Goal: Information Seeking & Learning: Learn about a topic

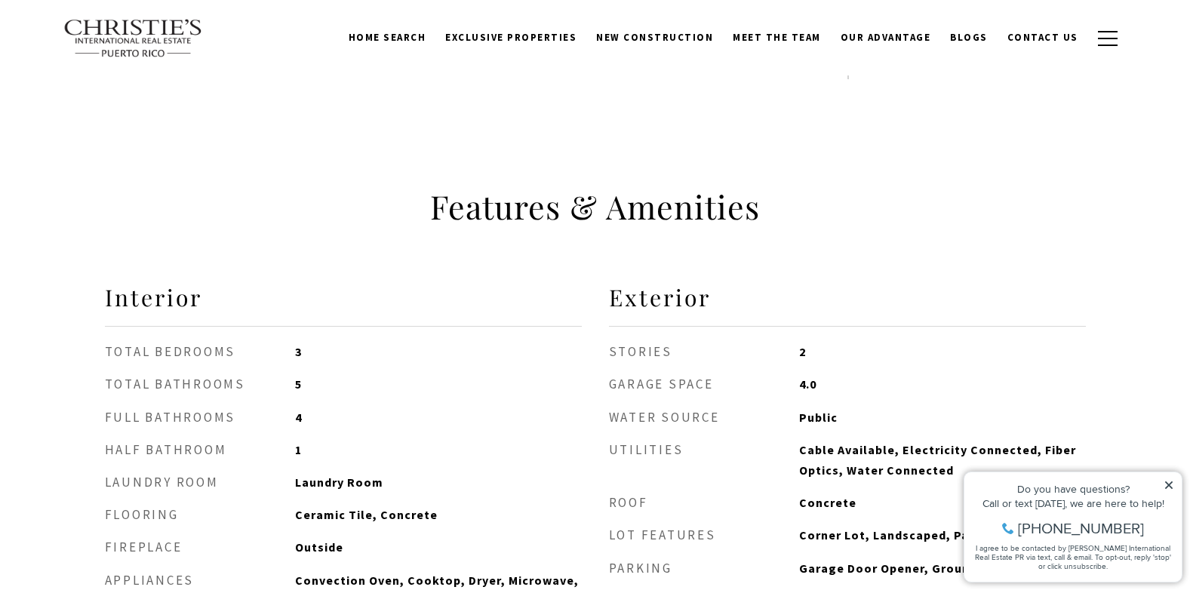
scroll to position [991, 0]
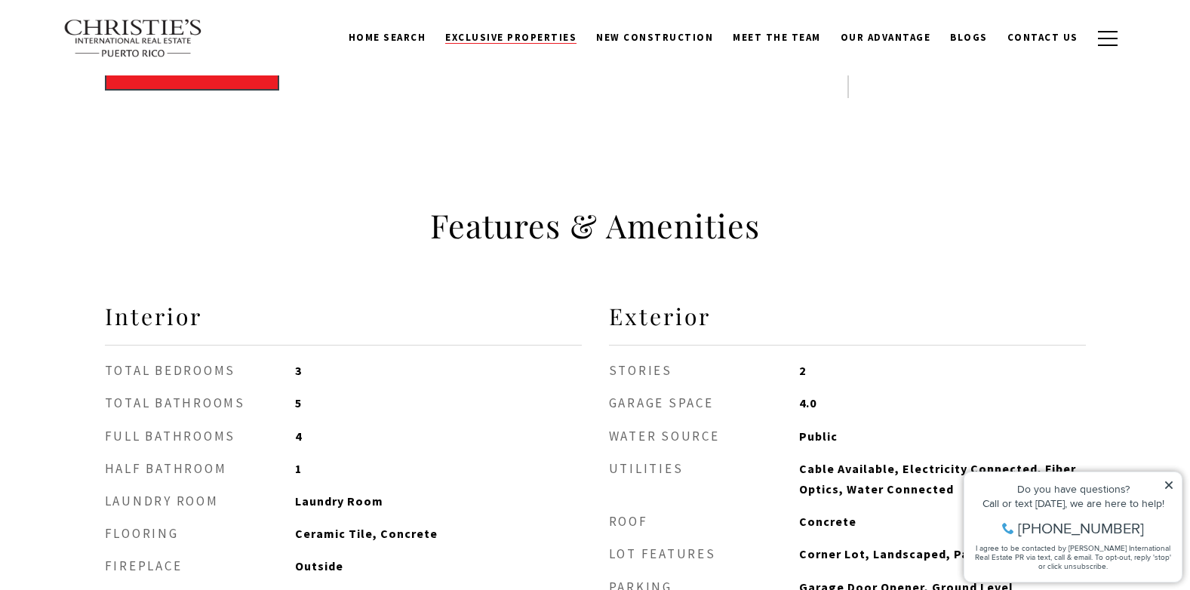
click at [539, 32] on span "Exclusive Properties" at bounding box center [510, 37] width 131 height 13
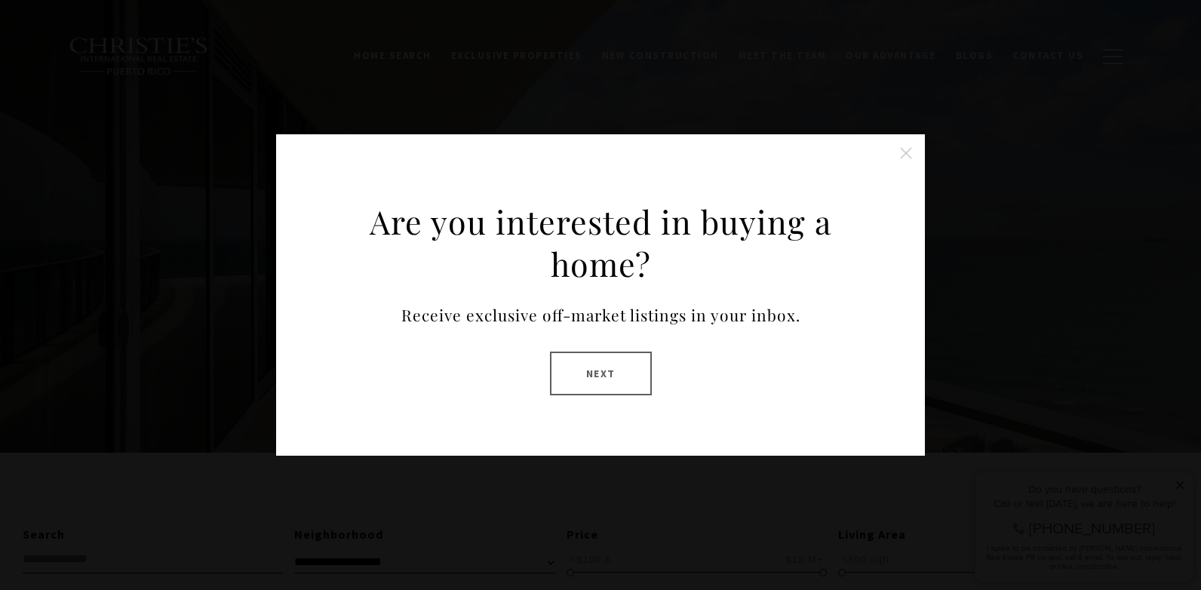
click at [604, 376] on button "Next" at bounding box center [601, 374] width 102 height 44
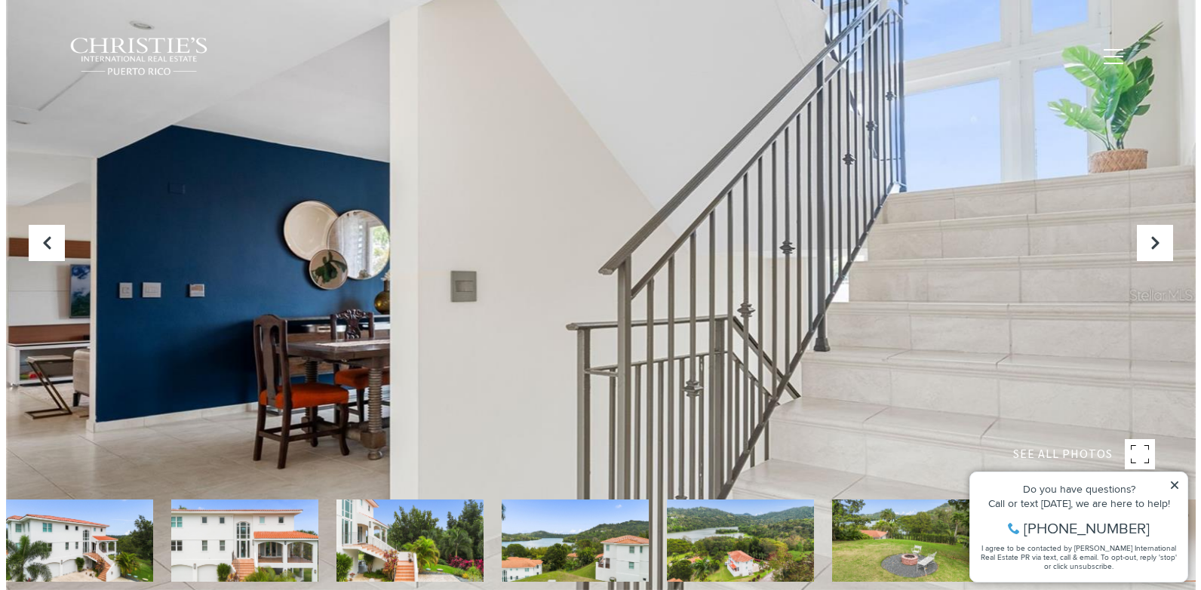
scroll to position [37, 0]
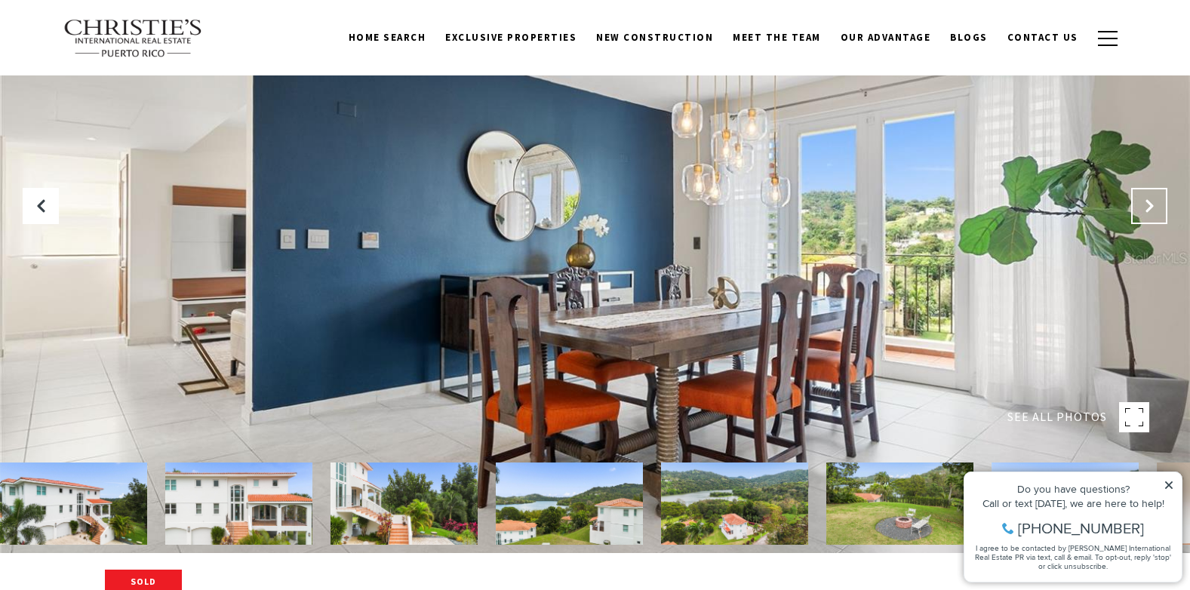
click at [1143, 204] on icon "Next Slide" at bounding box center [1149, 205] width 15 height 15
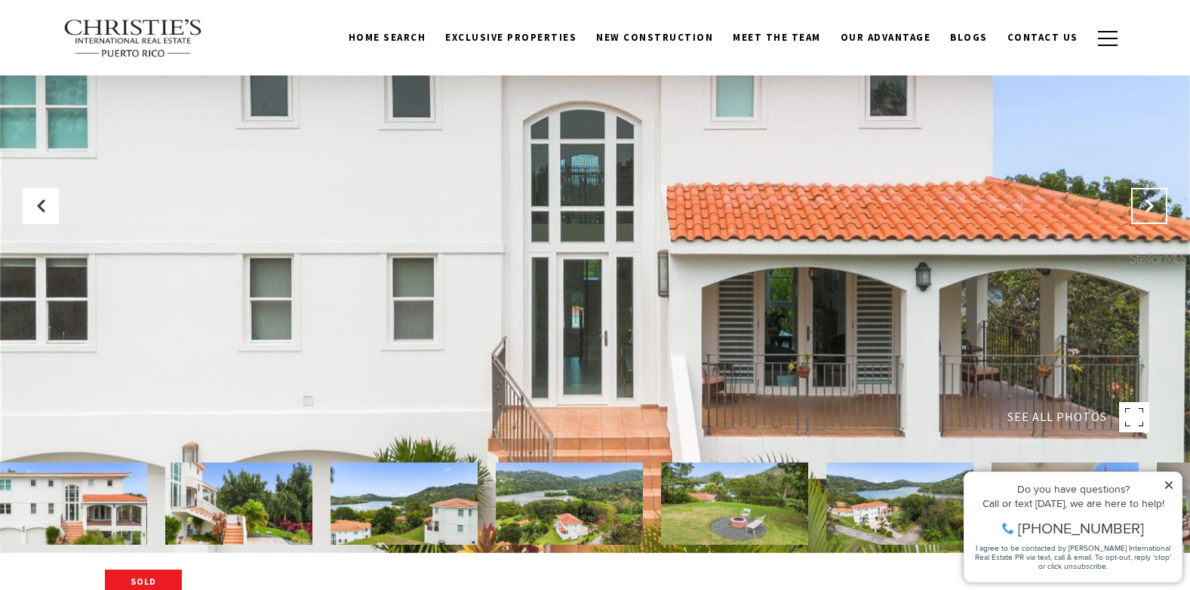
click at [1143, 204] on icon "Next Slide" at bounding box center [1149, 205] width 15 height 15
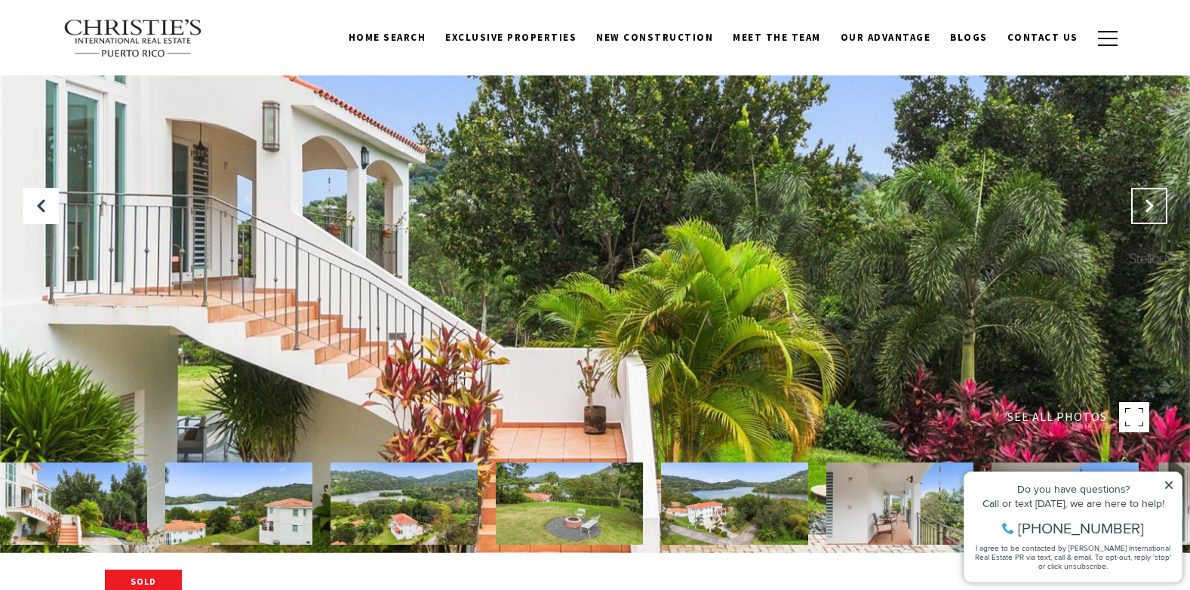
click at [1143, 204] on icon "Next Slide" at bounding box center [1149, 205] width 15 height 15
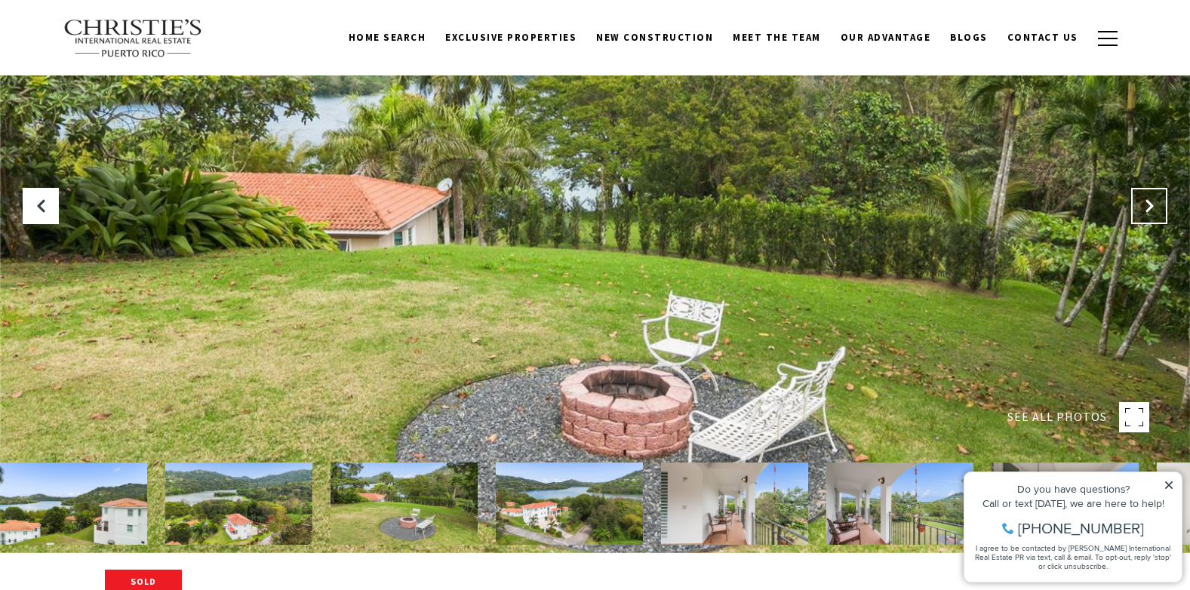
click at [1143, 204] on icon "Next Slide" at bounding box center [1149, 205] width 15 height 15
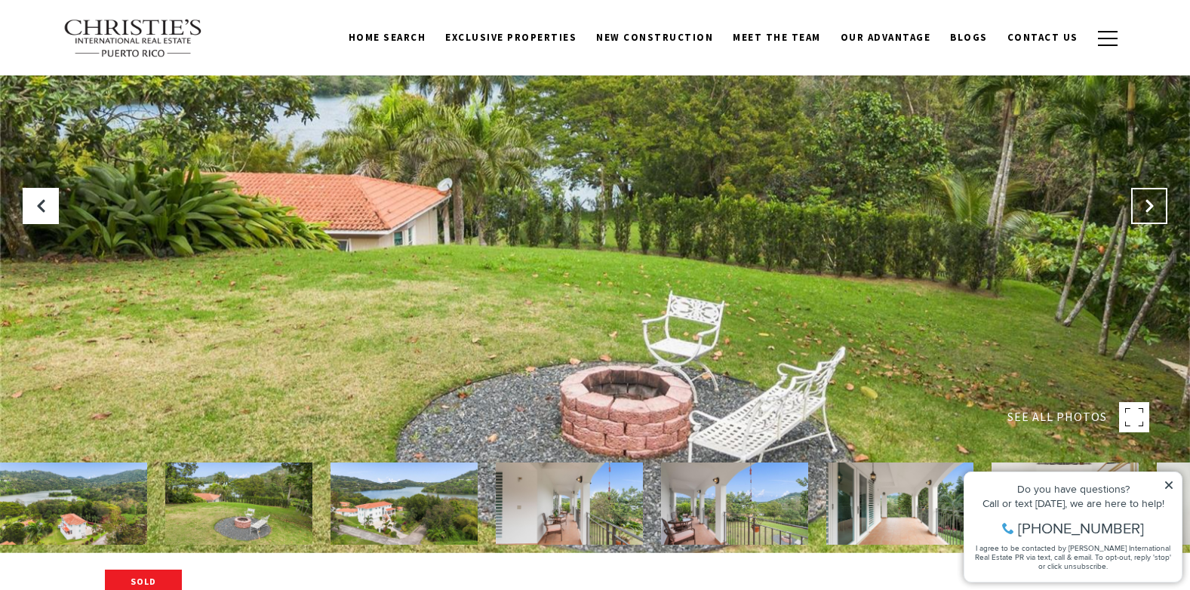
click at [1142, 209] on icon "Next Slide" at bounding box center [1149, 205] width 15 height 15
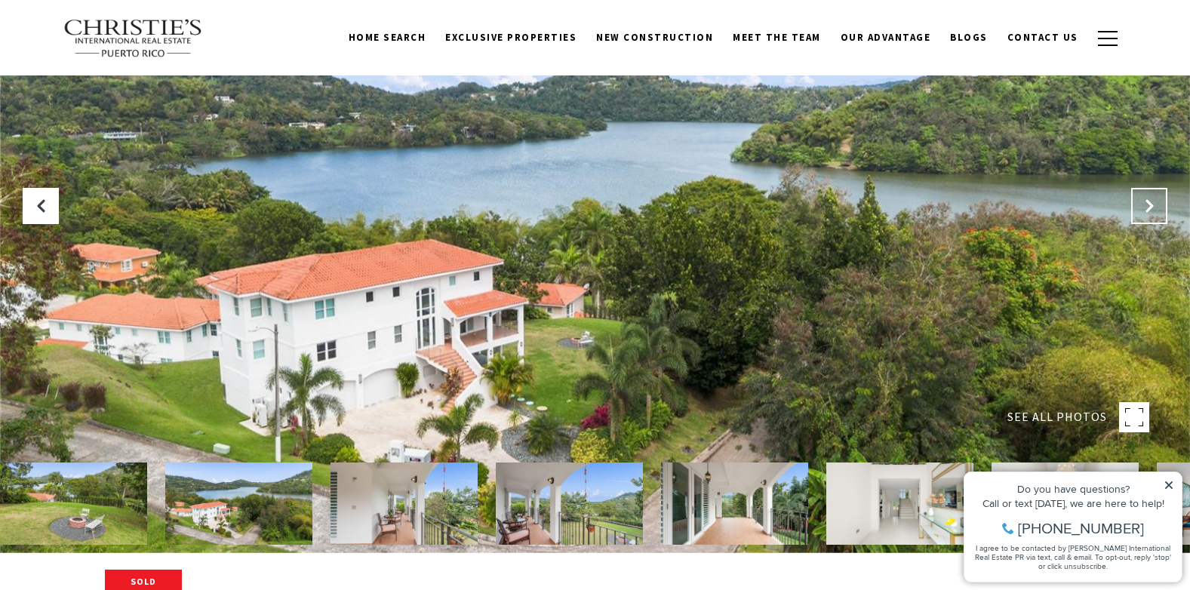
click at [1142, 210] on icon "Next Slide" at bounding box center [1149, 205] width 15 height 15
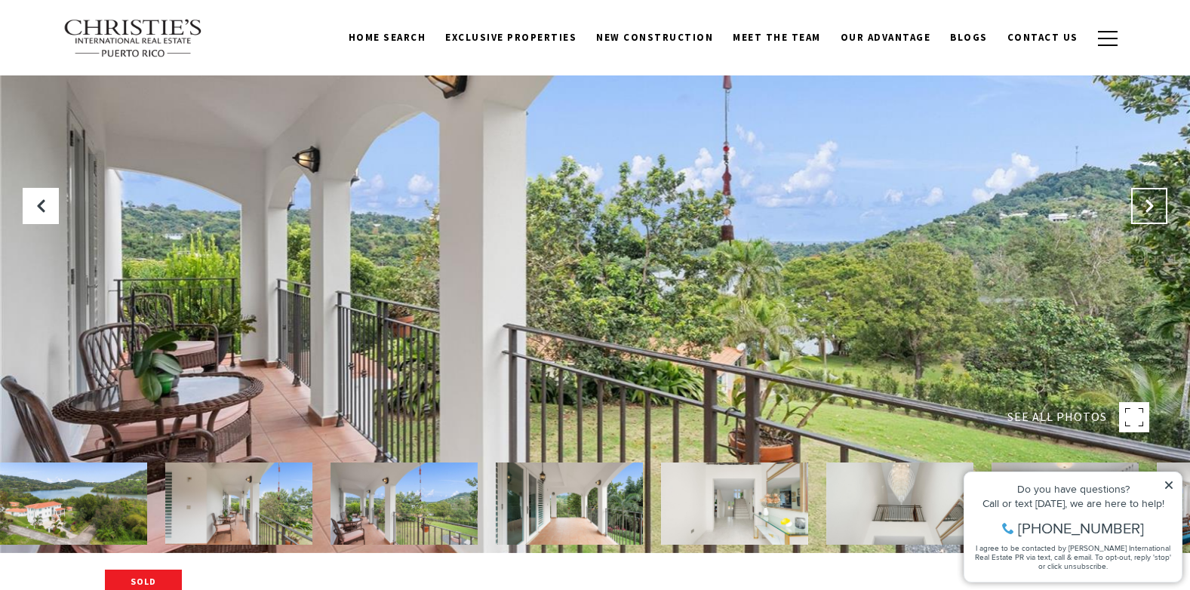
click at [1151, 205] on icon "Next Slide" at bounding box center [1149, 205] width 15 height 15
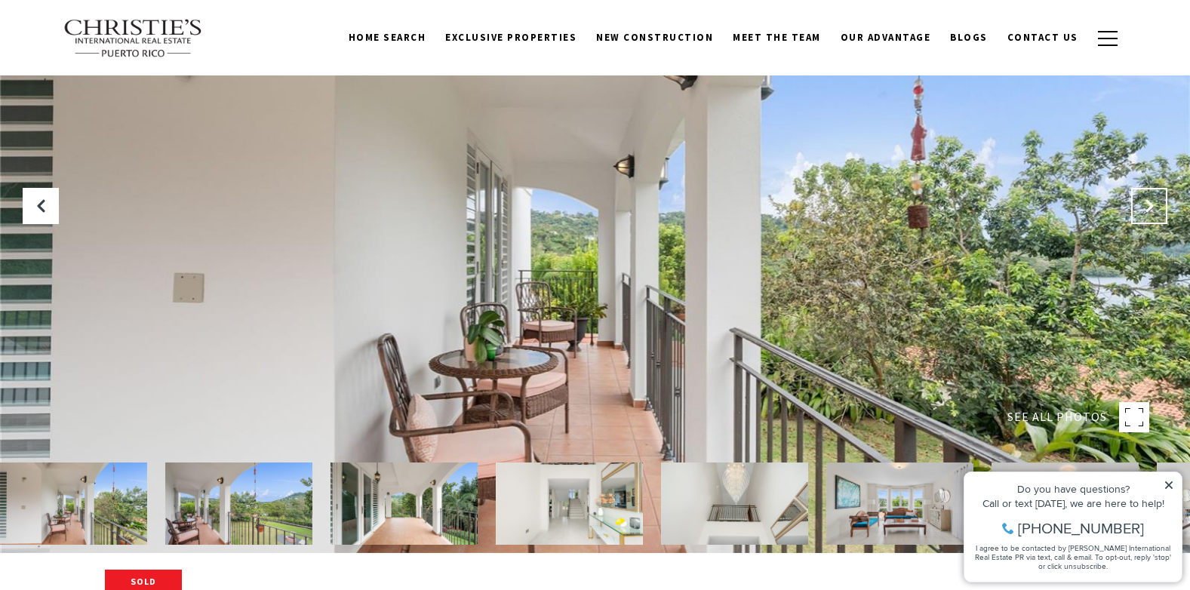
click at [1142, 218] on button "Next Slide" at bounding box center [1149, 206] width 36 height 36
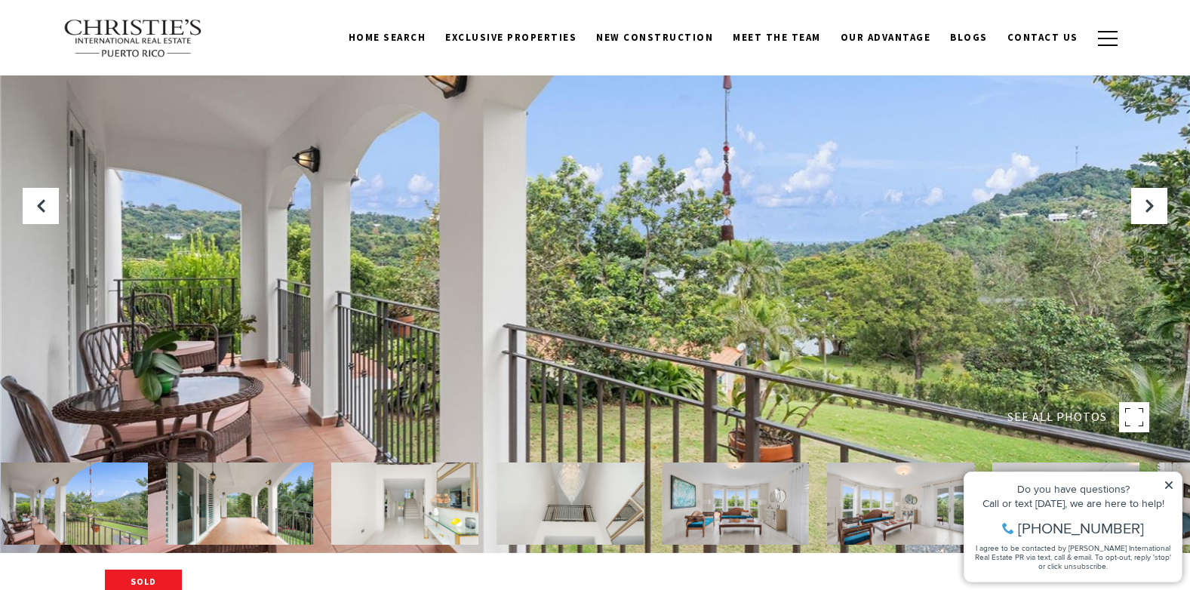
click at [884, 515] on img at bounding box center [900, 504] width 147 height 82
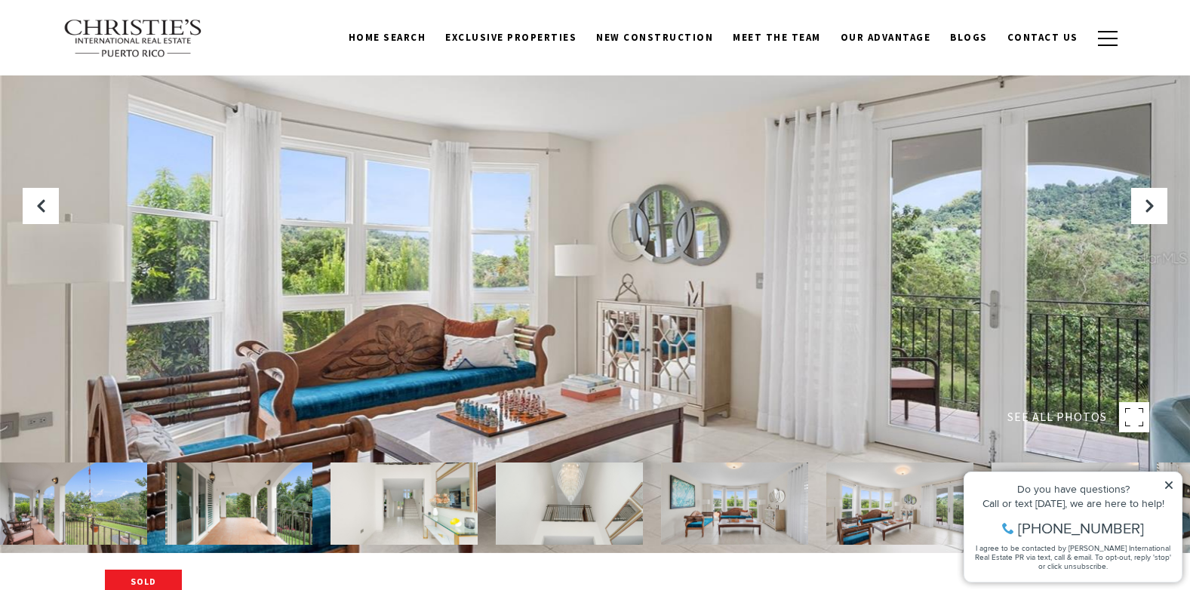
click at [739, 517] on img at bounding box center [734, 504] width 147 height 82
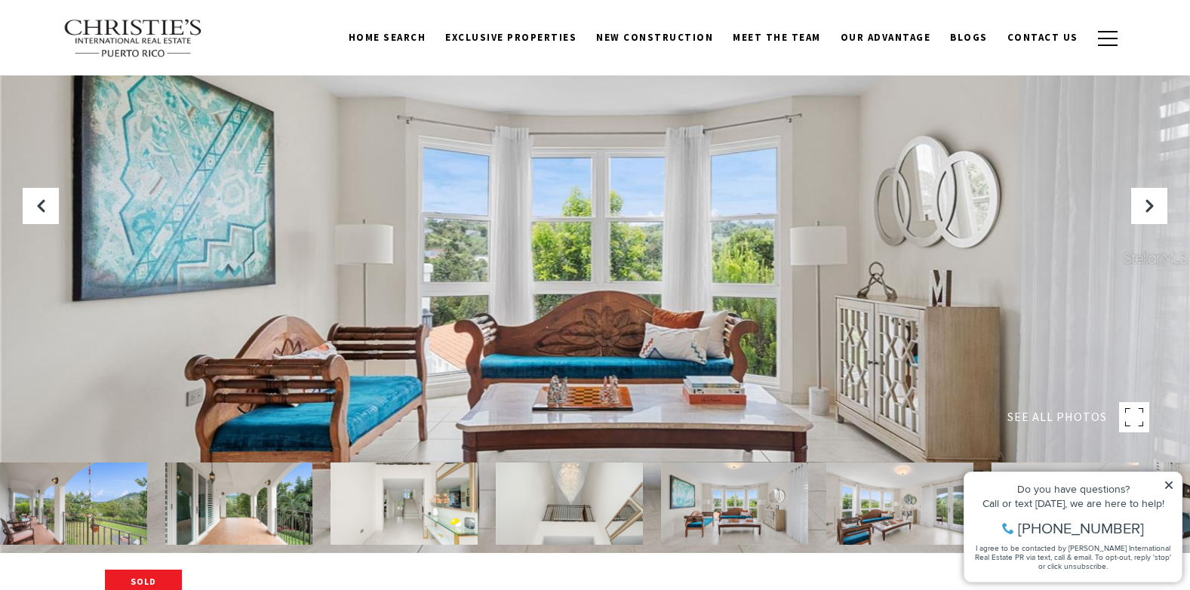
click at [565, 506] on img at bounding box center [569, 504] width 147 height 82
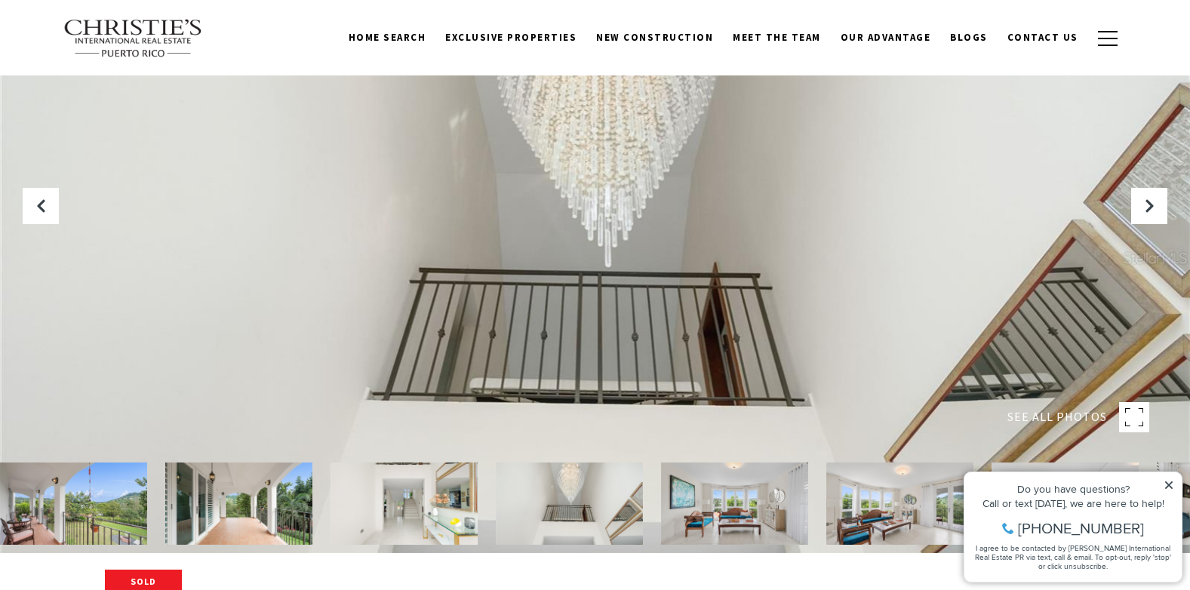
click at [233, 496] on img at bounding box center [238, 504] width 147 height 82
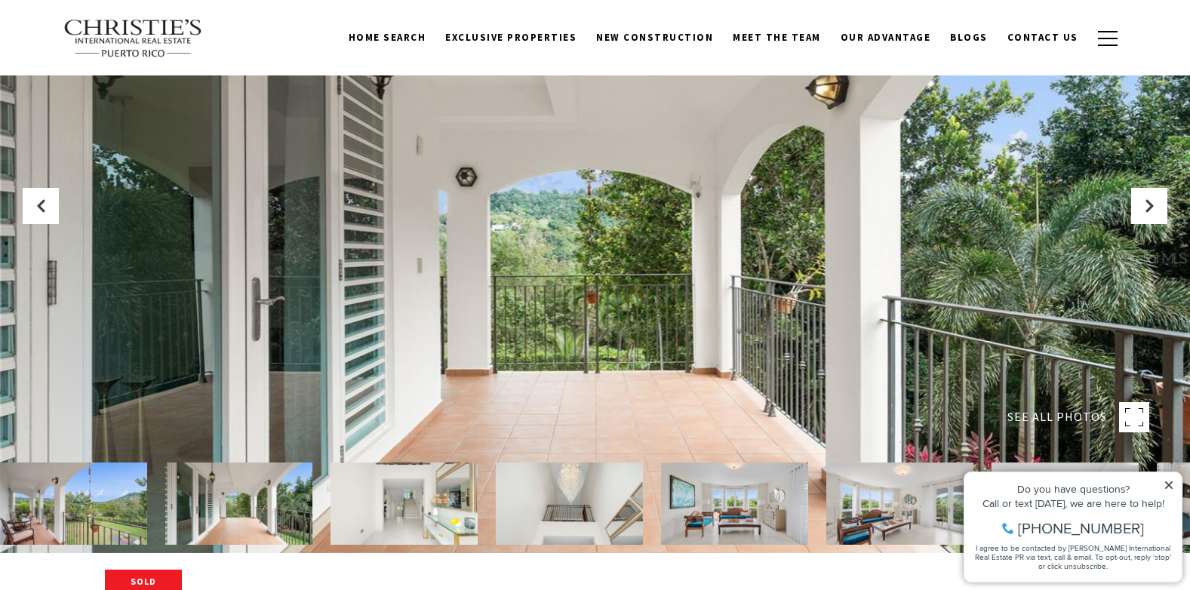
click at [117, 511] on img at bounding box center [73, 504] width 147 height 82
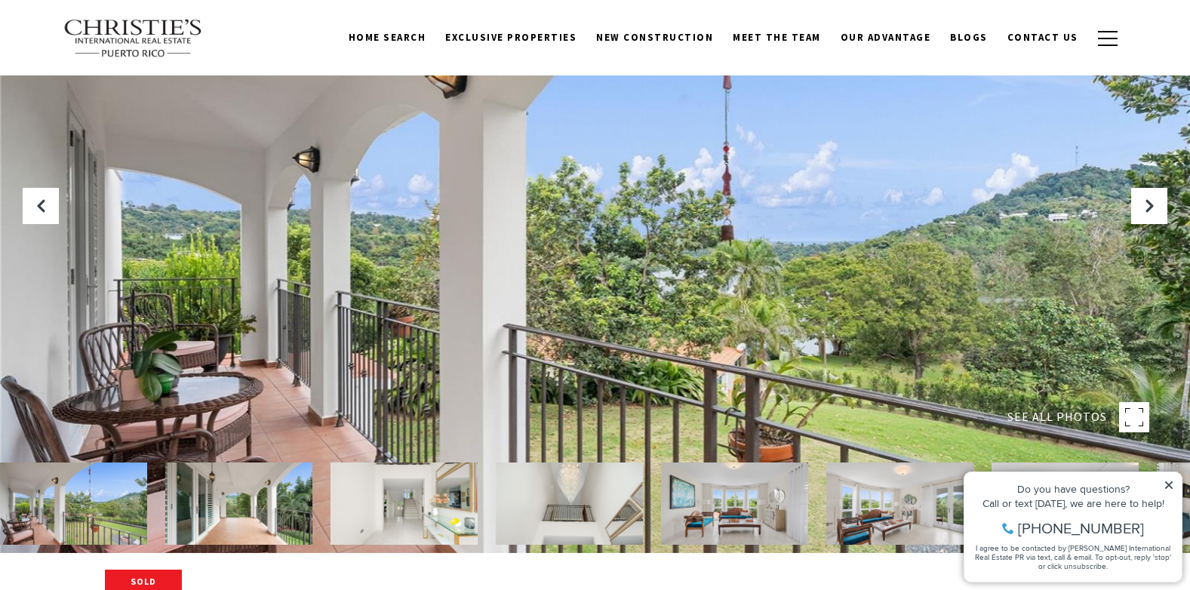
click at [1172, 482] on icon at bounding box center [1169, 485] width 8 height 8
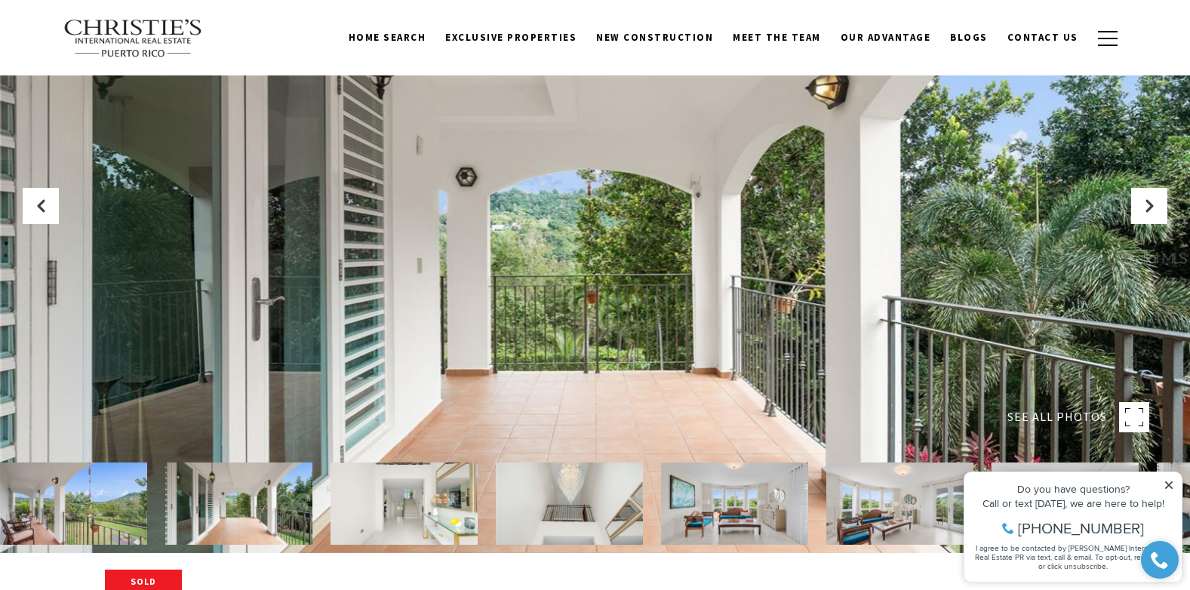
click at [1167, 481] on icon at bounding box center [1168, 485] width 11 height 11
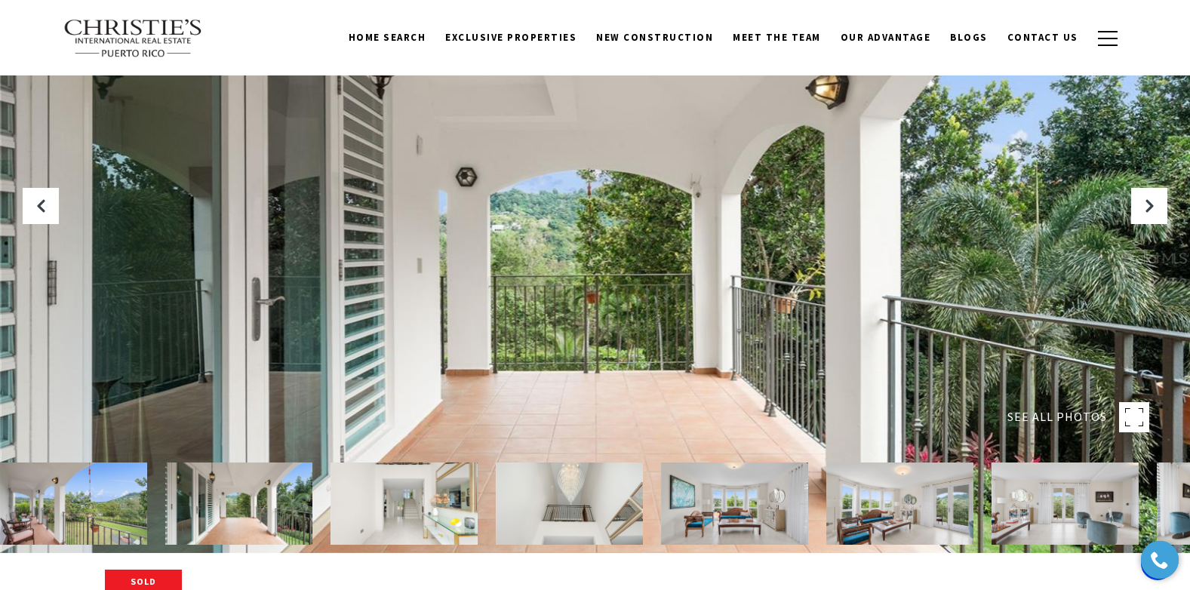
click at [1086, 509] on img at bounding box center [1064, 504] width 147 height 82
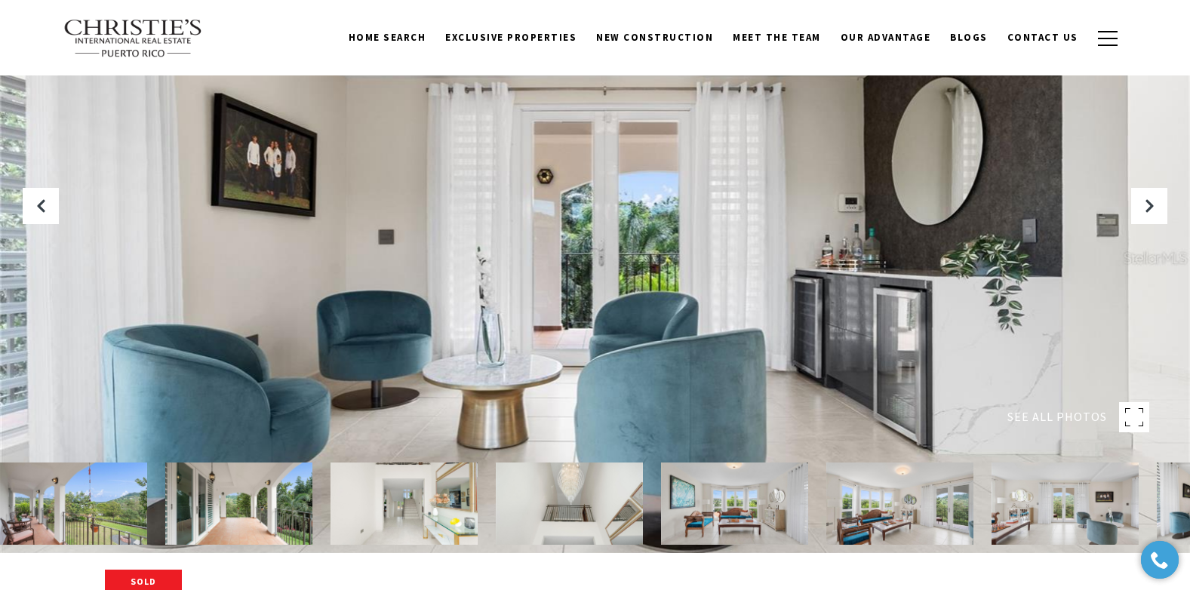
click at [865, 521] on img at bounding box center [899, 504] width 147 height 82
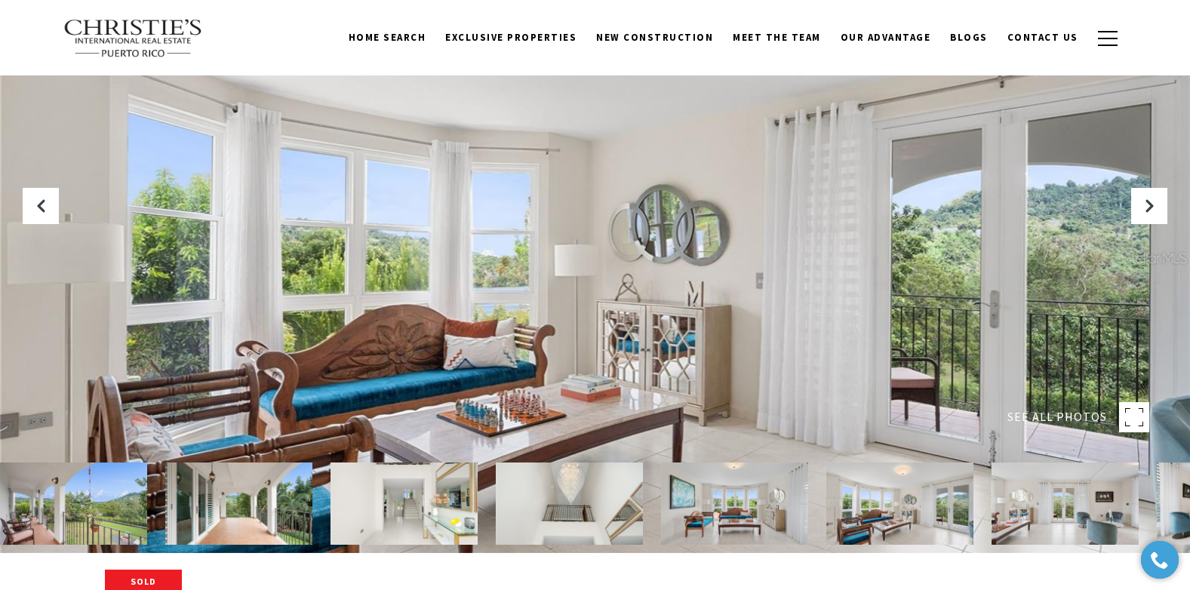
click at [751, 511] on img at bounding box center [734, 504] width 147 height 82
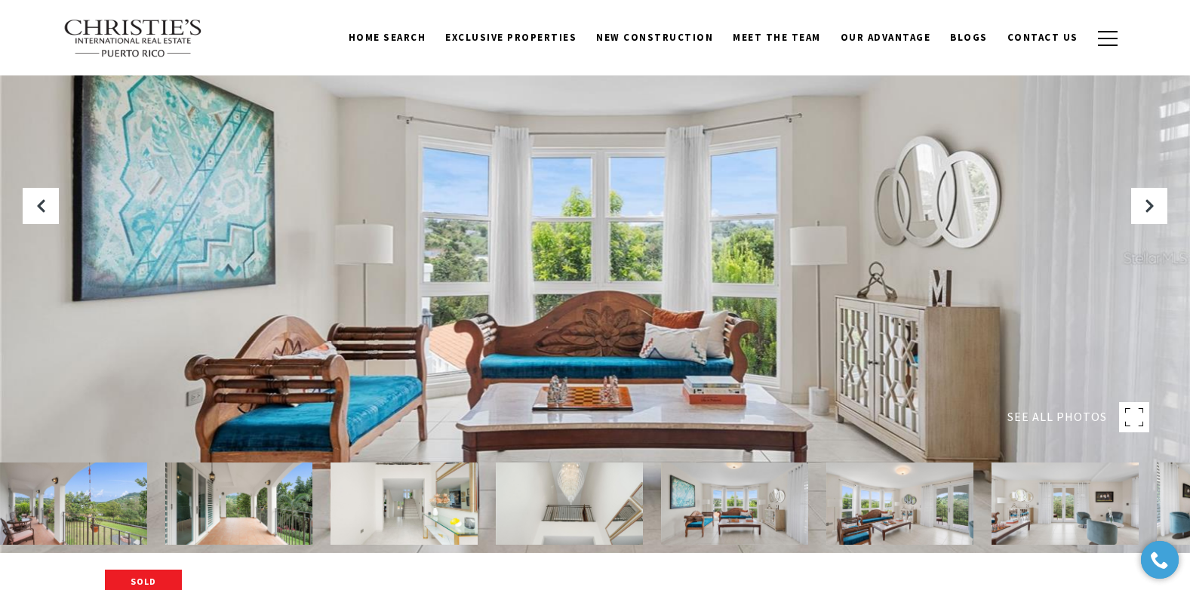
click at [573, 490] on img at bounding box center [569, 504] width 147 height 82
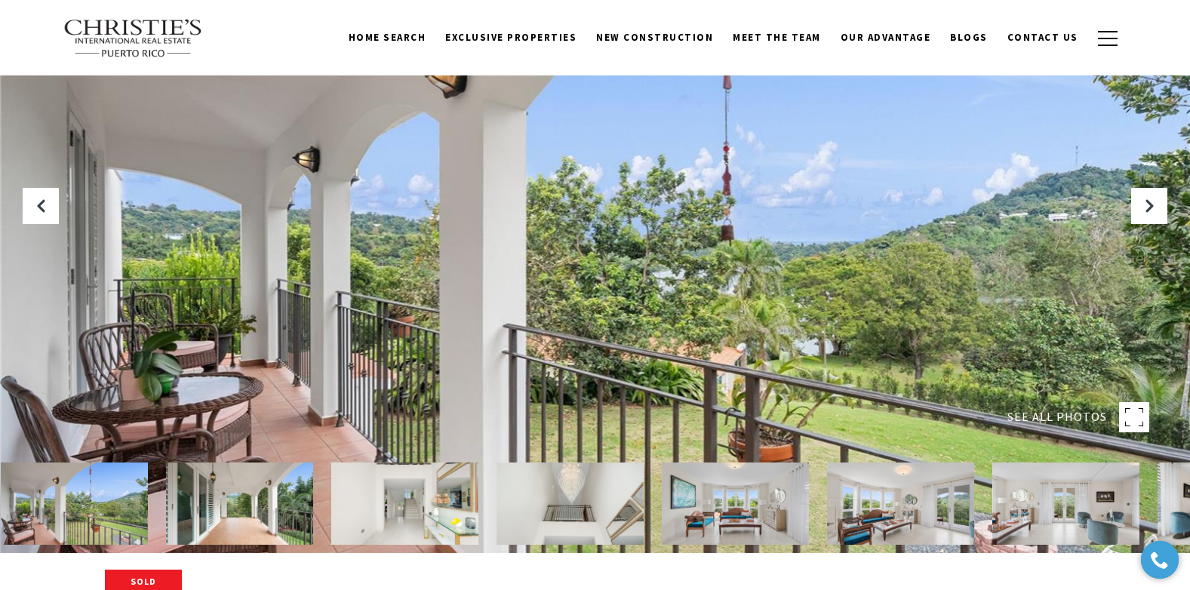
click at [392, 497] on img at bounding box center [404, 504] width 147 height 82
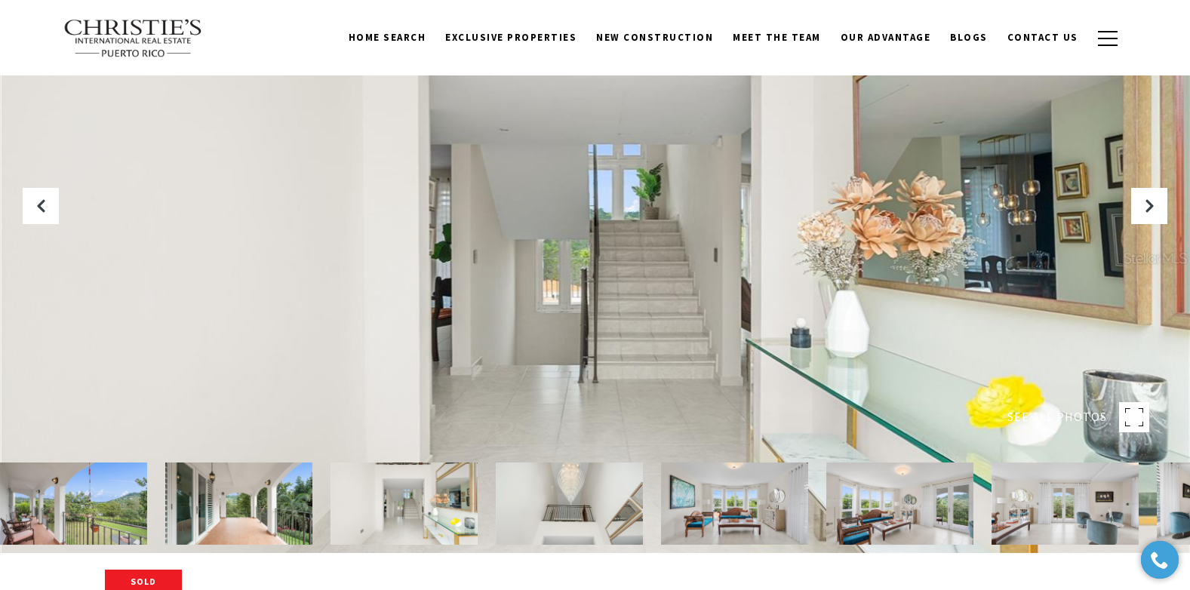
click at [251, 496] on img at bounding box center [238, 504] width 147 height 82
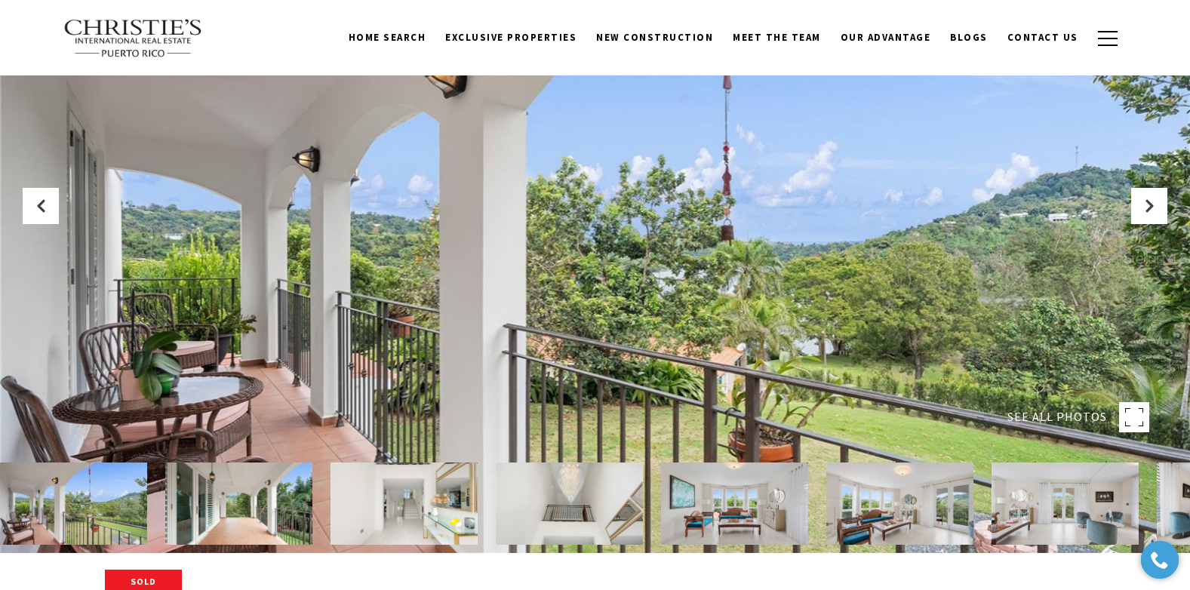
click at [79, 503] on img at bounding box center [73, 504] width 147 height 82
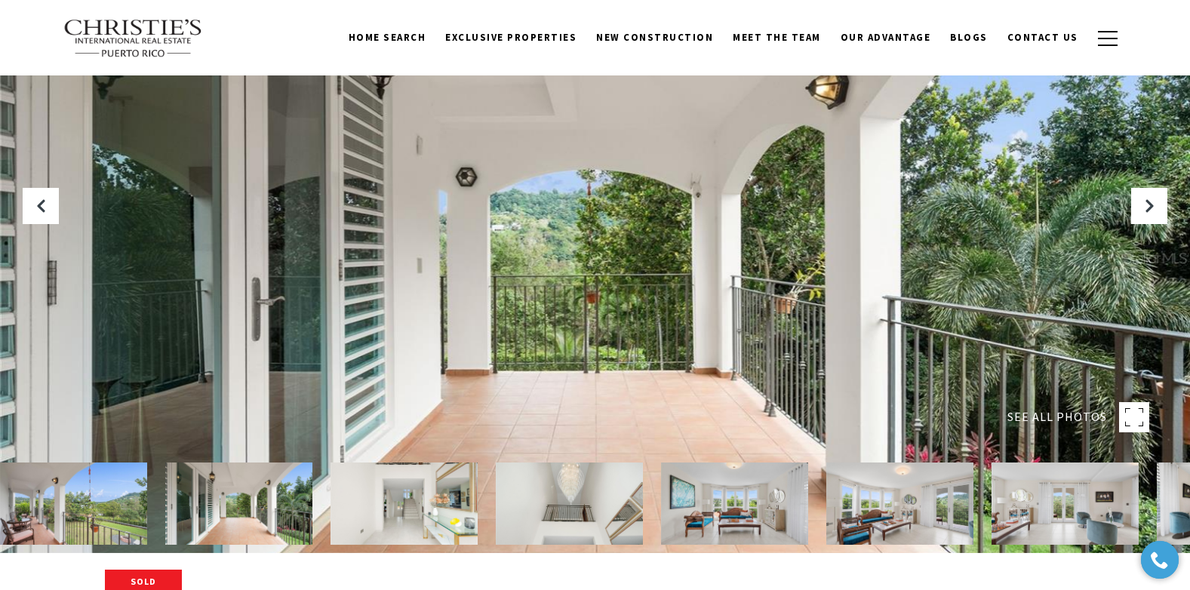
click at [79, 504] on img at bounding box center [73, 504] width 147 height 82
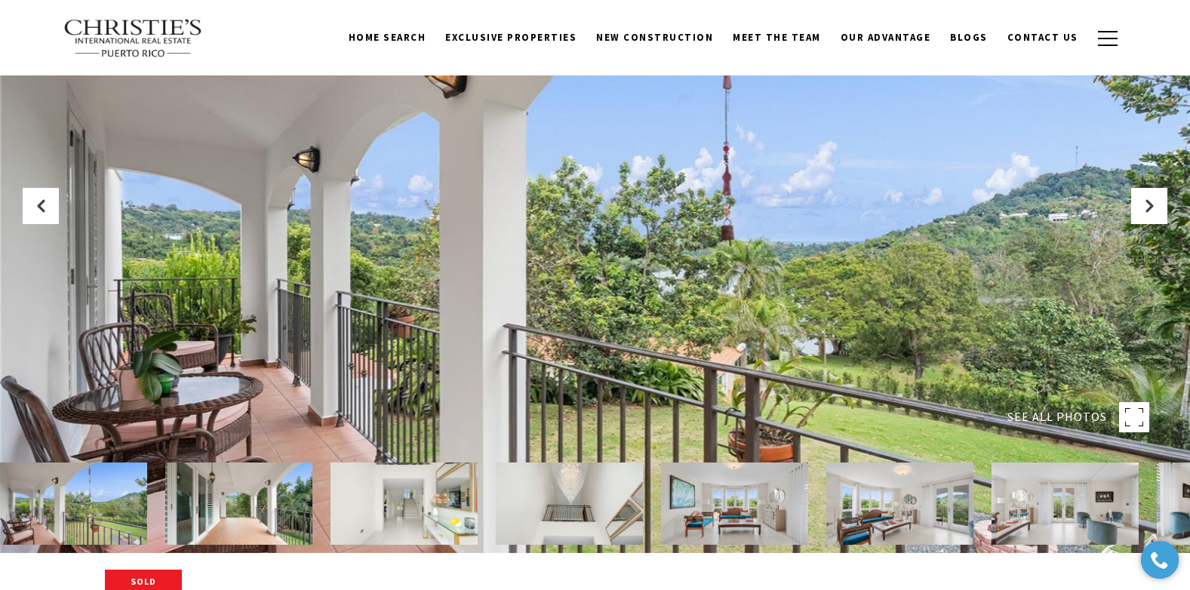
click at [54, 509] on img at bounding box center [73, 504] width 147 height 82
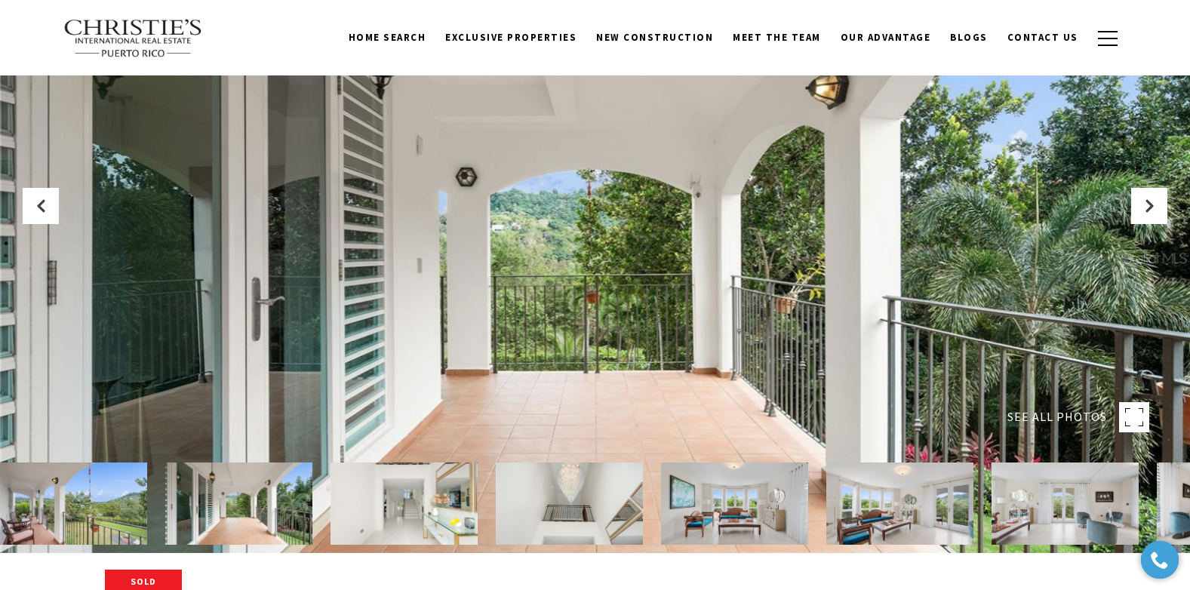
click at [264, 501] on img at bounding box center [238, 504] width 147 height 82
click at [438, 482] on img at bounding box center [403, 504] width 147 height 82
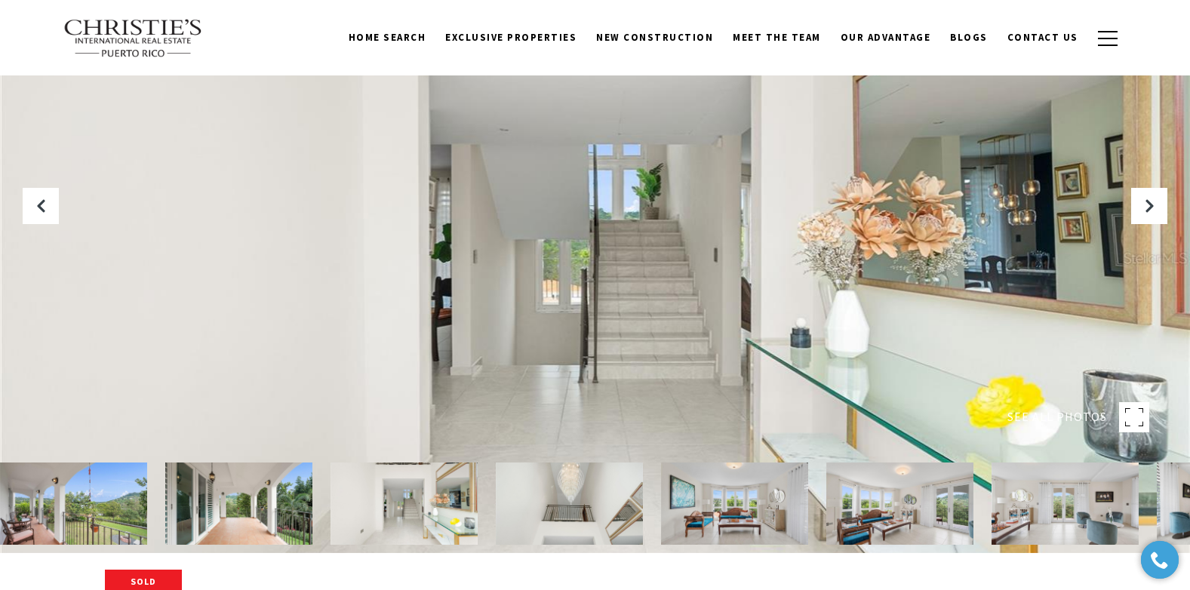
click at [591, 507] on img at bounding box center [569, 504] width 147 height 82
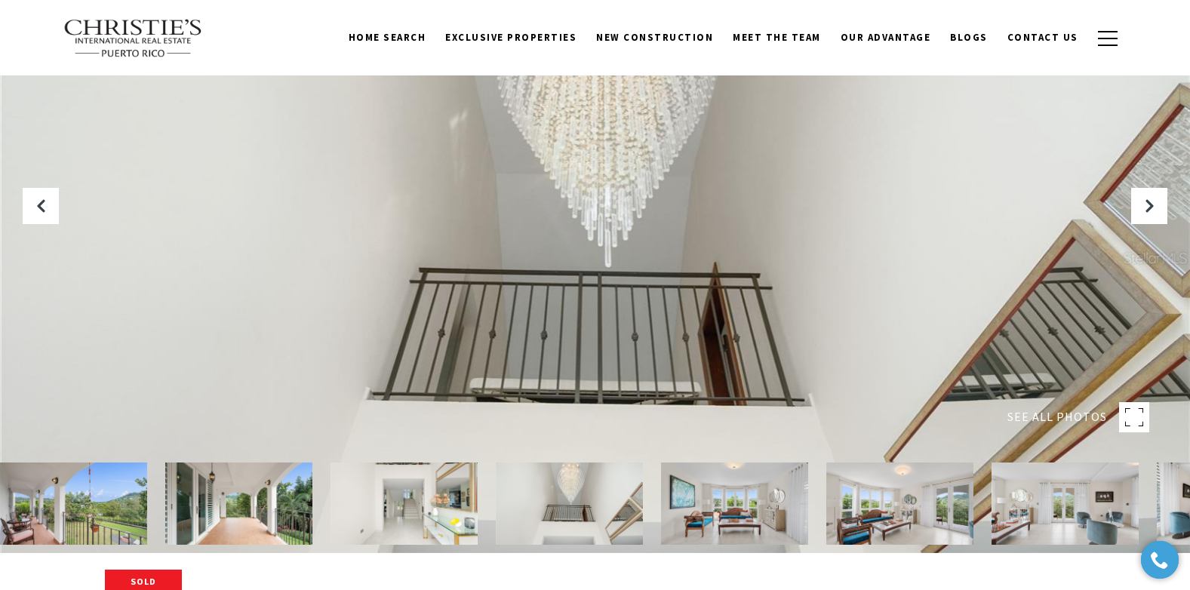
click at [751, 510] on img at bounding box center [734, 504] width 147 height 82
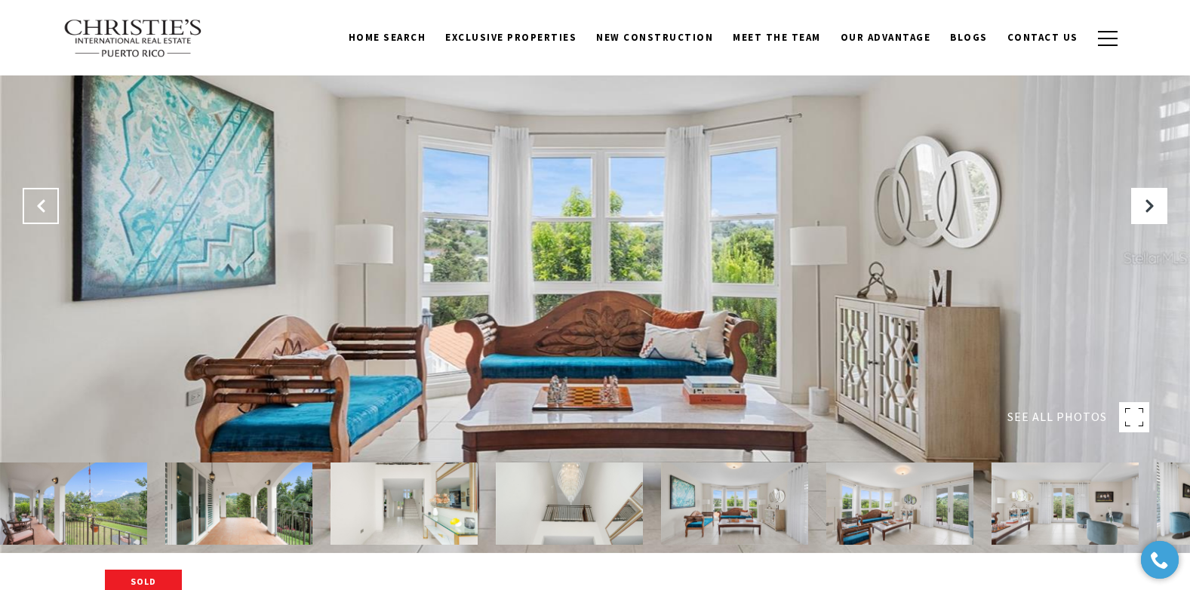
click at [41, 201] on icon "Previous Slide" at bounding box center [40, 205] width 15 height 15
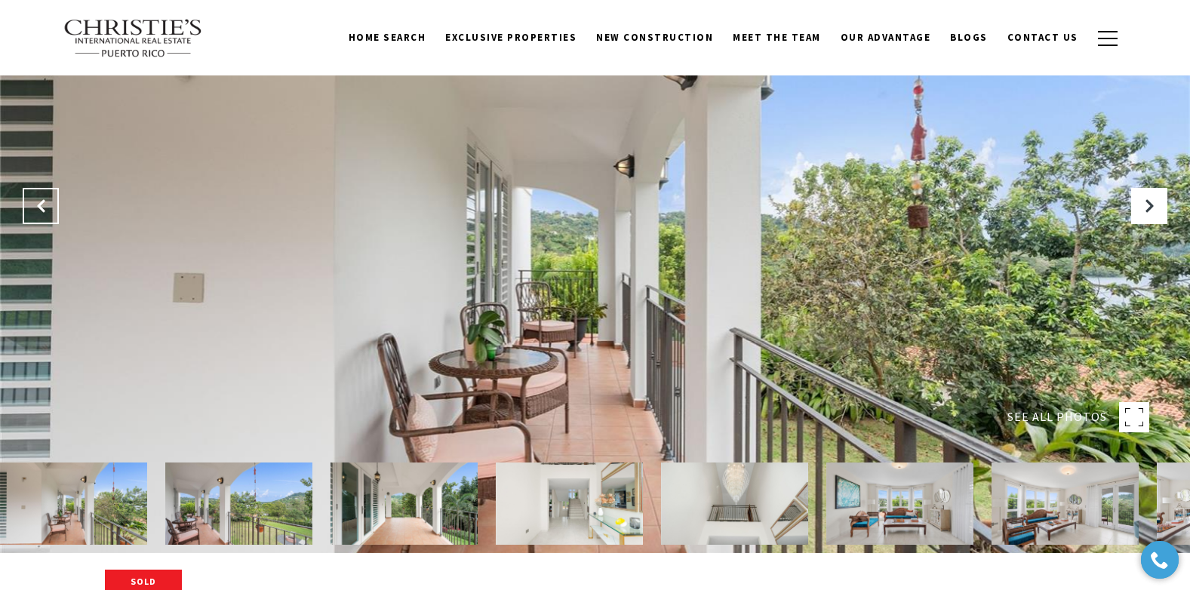
click at [41, 201] on icon "Previous Slide" at bounding box center [40, 205] width 15 height 15
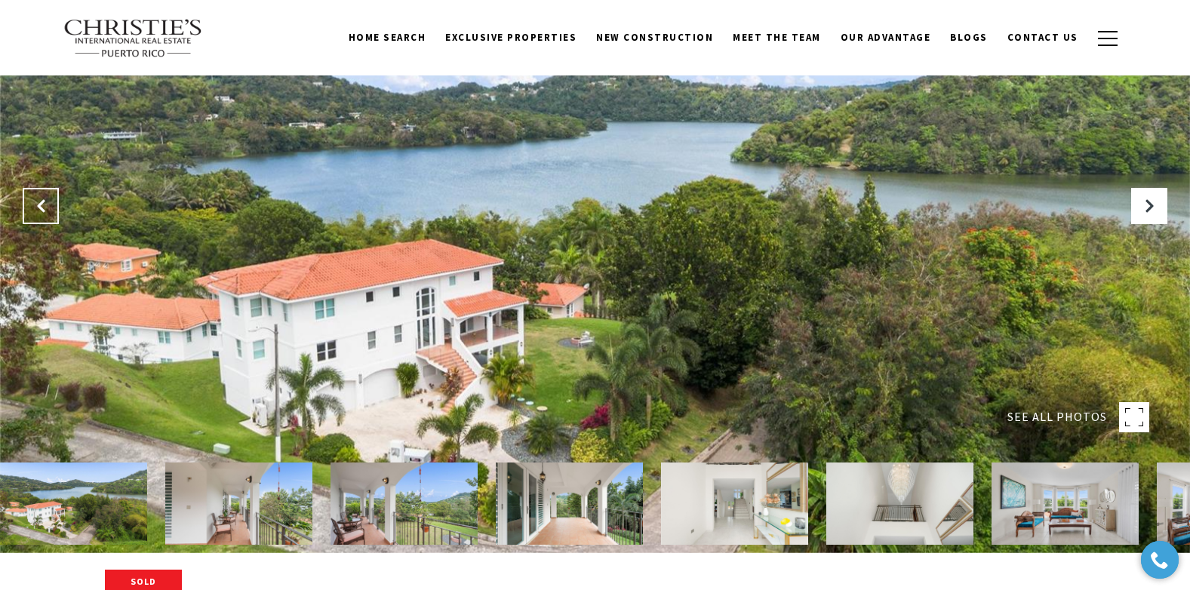
click at [41, 208] on icon "Previous Slide" at bounding box center [40, 205] width 15 height 15
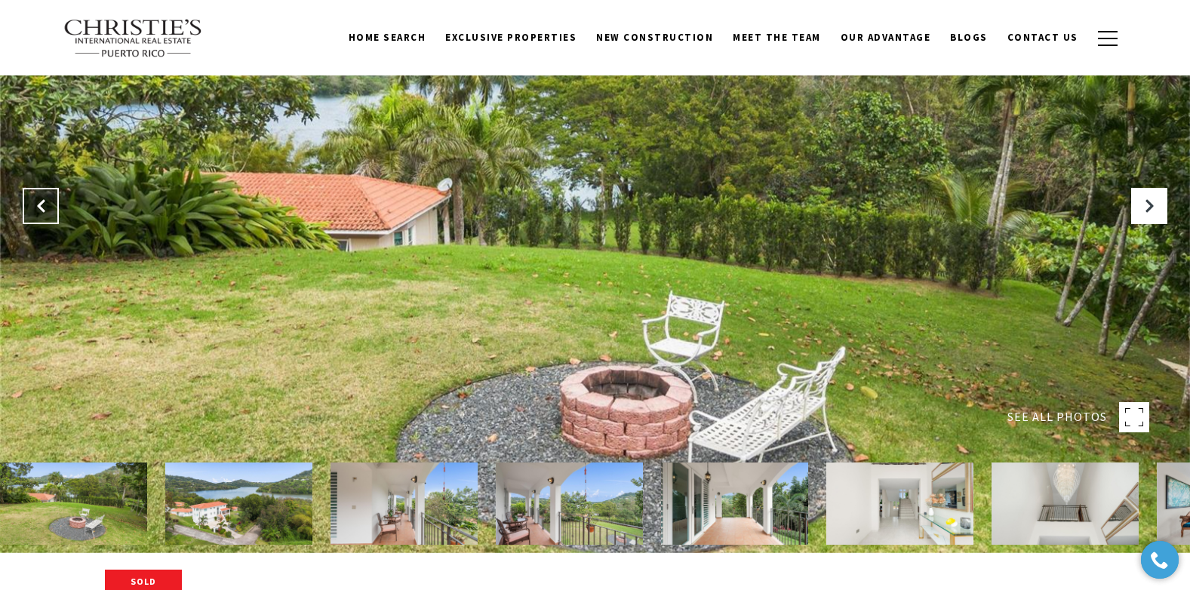
click at [44, 214] on button "Previous Slide" at bounding box center [41, 206] width 36 height 36
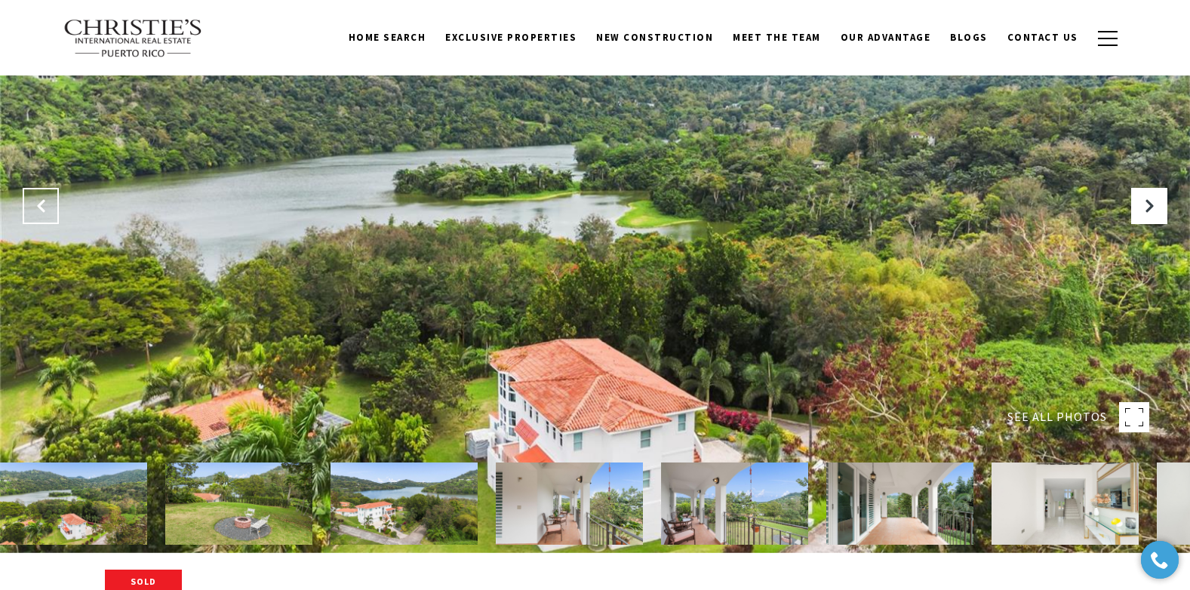
click at [45, 219] on button "Previous Slide" at bounding box center [41, 206] width 36 height 36
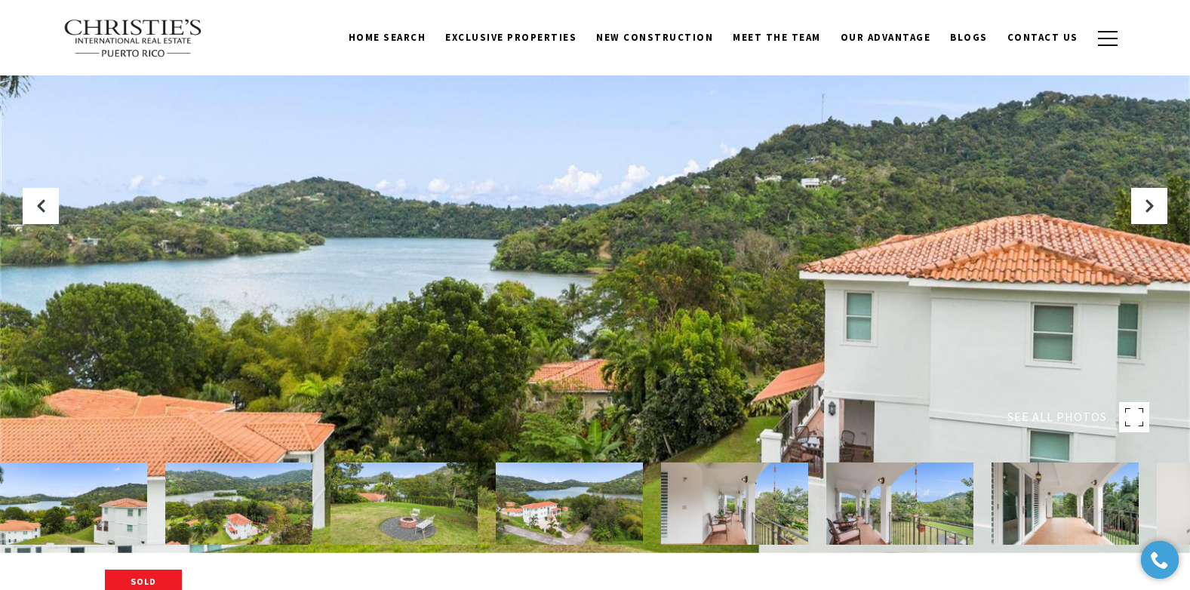
click at [47, 237] on div at bounding box center [595, 258] width 1190 height 590
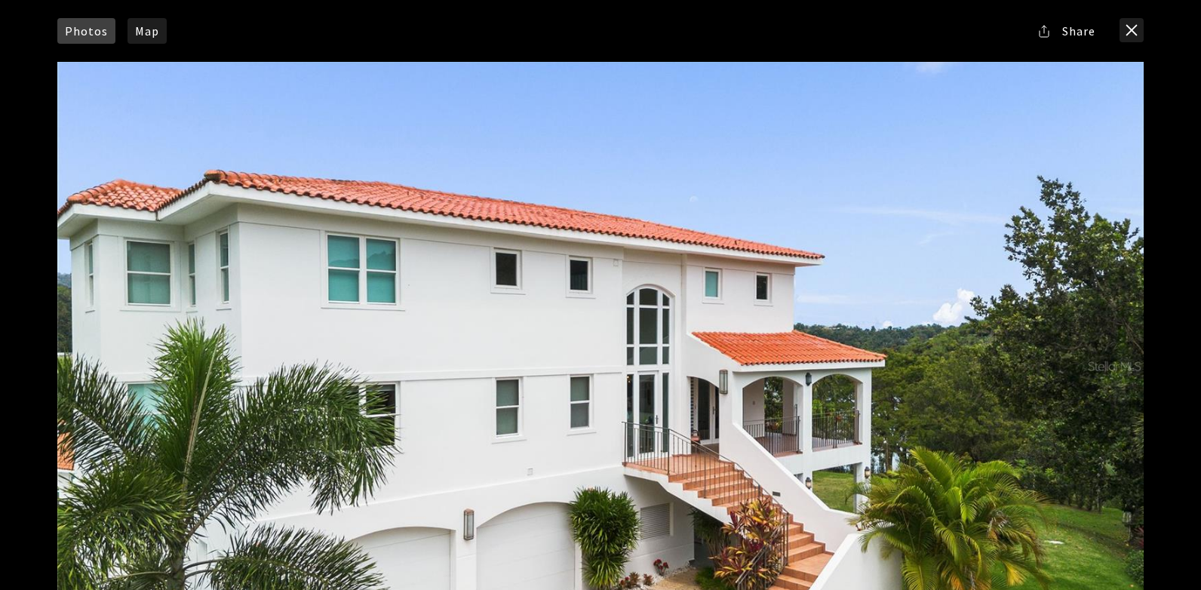
click at [48, 241] on div "Photos Map Street View Share Facebook Twitter Via Email" at bounding box center [600, 295] width 1201 height 590
